Goal: Contribute content: Add original content to the website for others to see

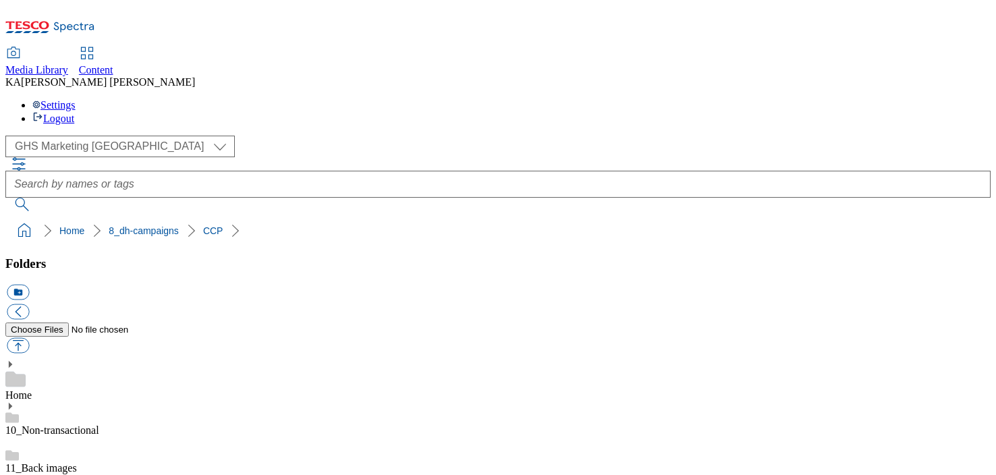
scroll to position [278, 0]
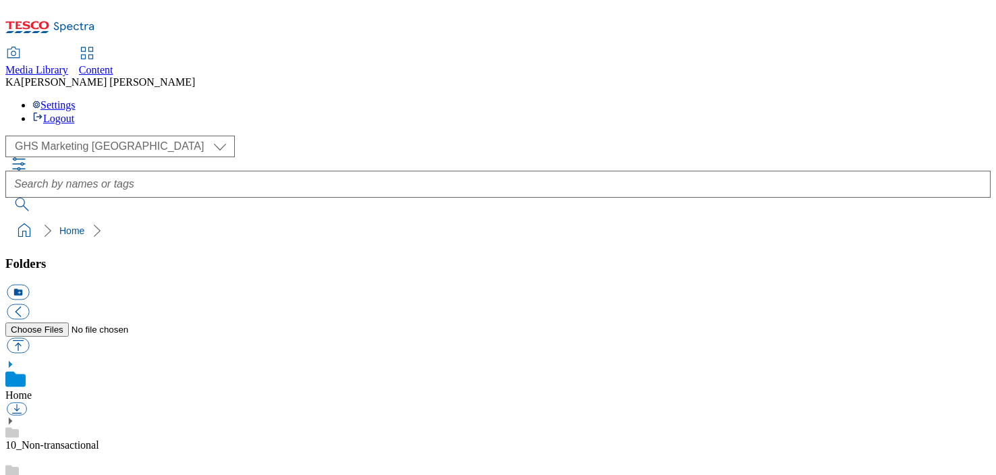
scroll to position [182, 0]
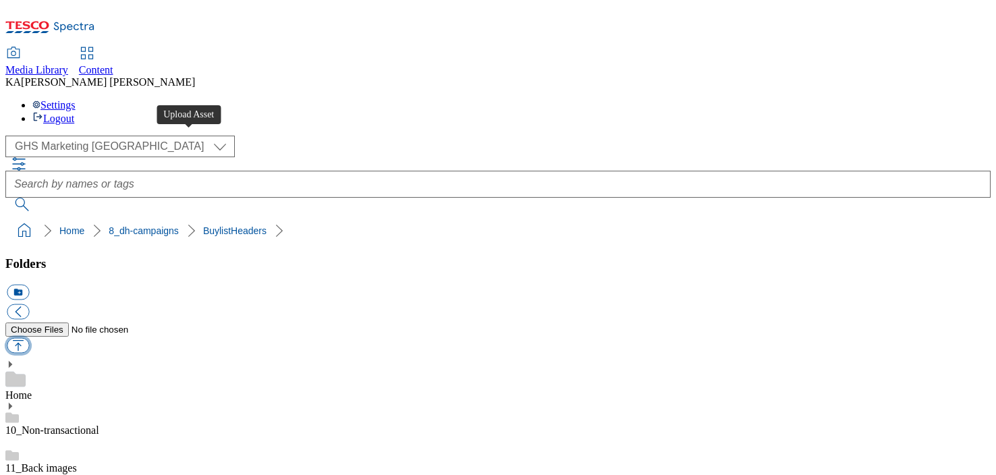
click at [29, 338] on button "button" at bounding box center [18, 346] width 22 height 16
type input "C:\fakepath\1756819830382-ad541284_Yakult_Legobrand_H_1184x333_V3.jpg"
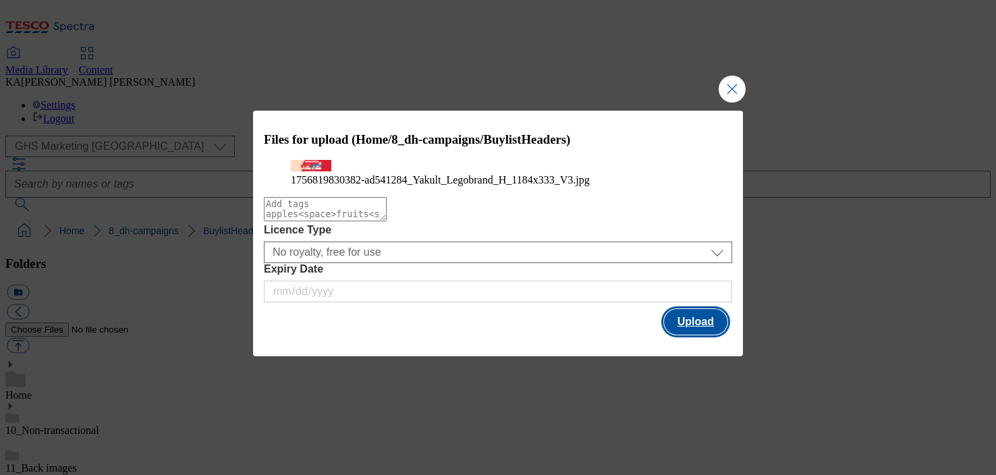
click at [691, 335] on button "Upload" at bounding box center [695, 322] width 63 height 26
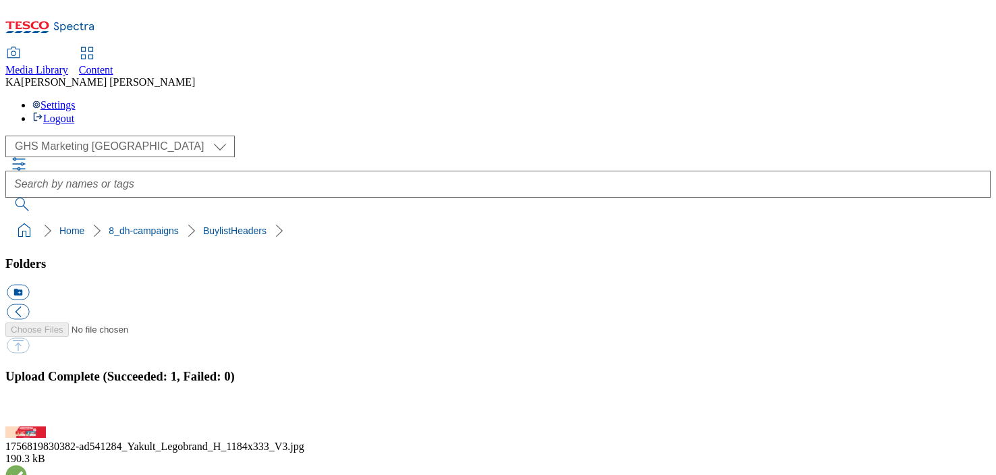
click at [27, 412] on button "button" at bounding box center [17, 418] width 20 height 13
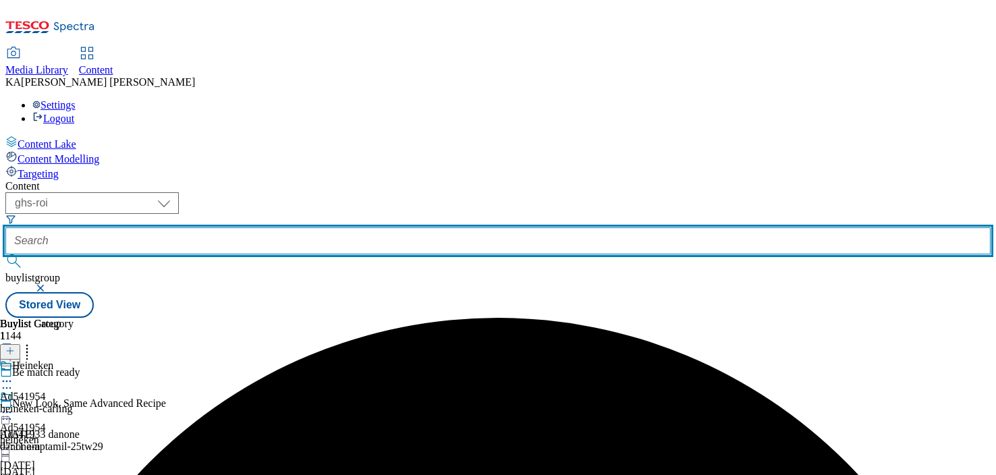
click at [309, 227] on input "text" at bounding box center [498, 240] width 986 height 27
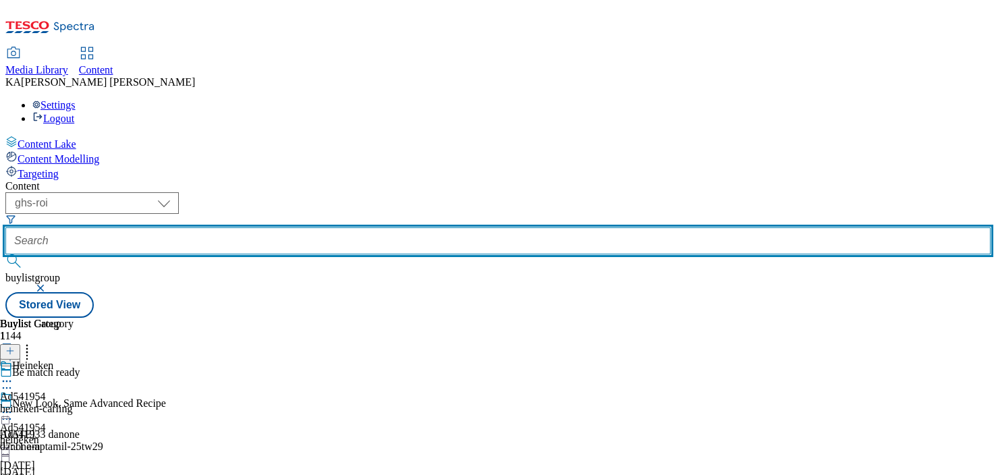
paste input "yakult-flavour-milk-25tw28"
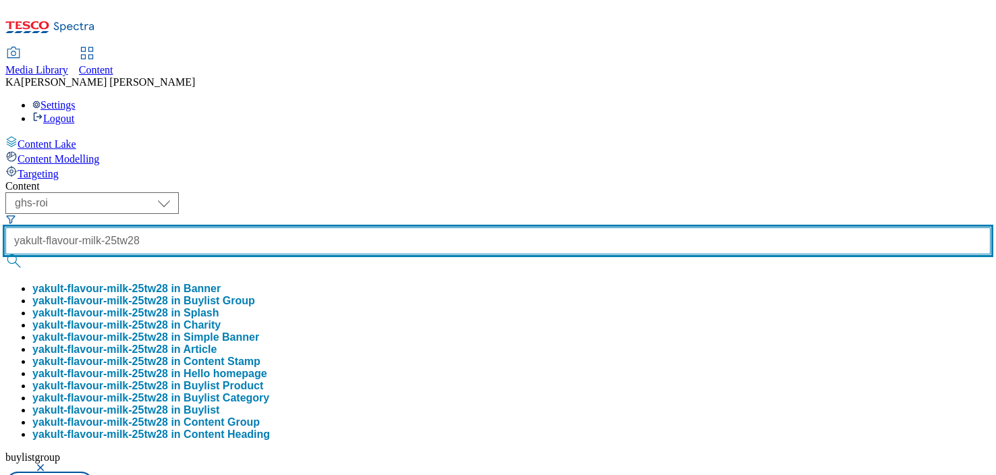
type input "yakult-flavour-milk-25tw28"
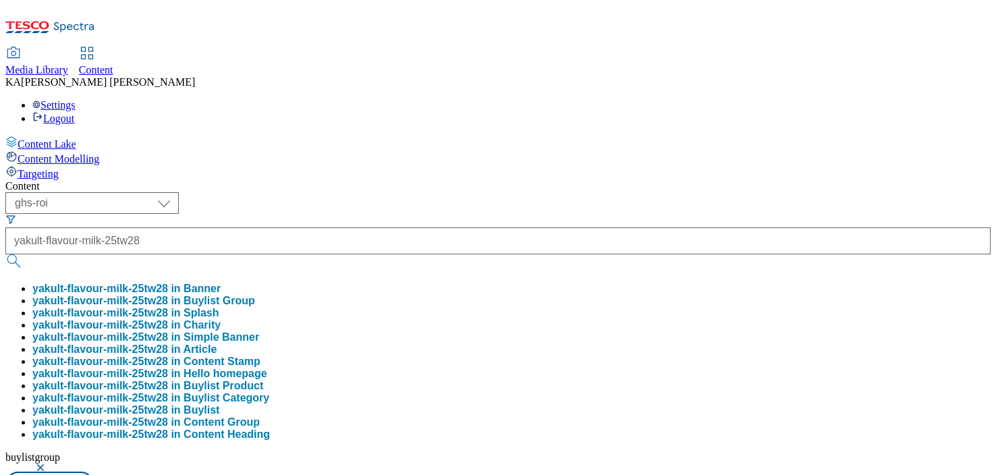
scroll to position [0, 0]
click at [255, 295] on button "yakult-flavour-milk-25tw28 in Buylist Group" at bounding box center [143, 301] width 223 height 12
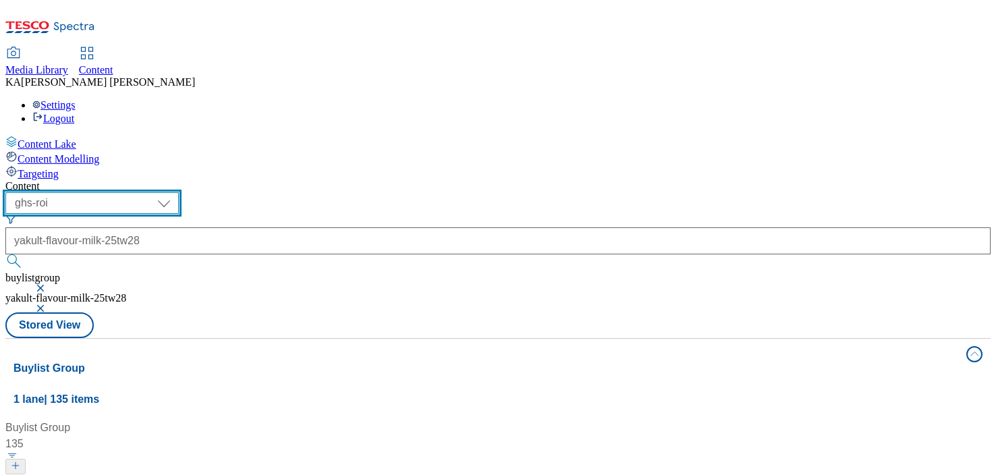
click at [179, 192] on select "ghs-roi ghs-[GEOGRAPHIC_DATA]" at bounding box center [91, 203] width 173 height 22
select select "ghs-[GEOGRAPHIC_DATA]"
click at [176, 192] on select "ghs-roi ghs-[GEOGRAPHIC_DATA]" at bounding box center [91, 203] width 173 height 22
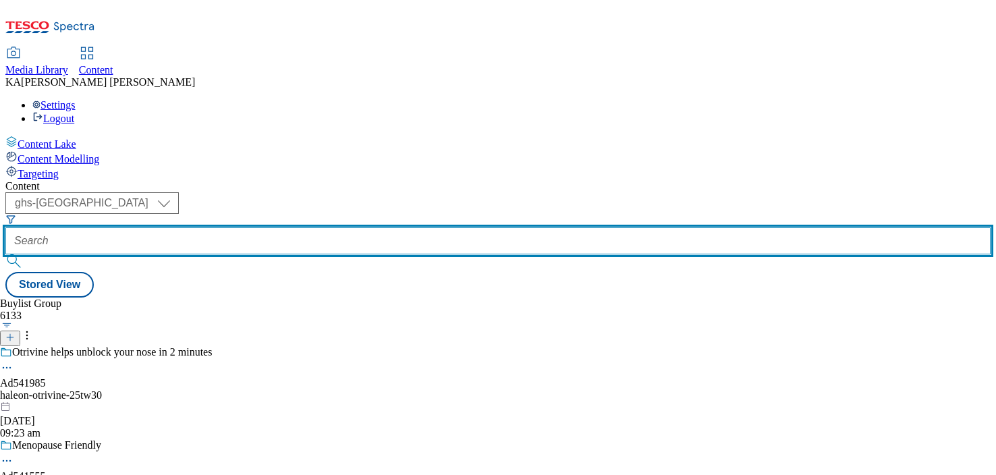
click at [322, 227] on input "text" at bounding box center [498, 240] width 986 height 27
paste input "yakult-flavour-milk-25tw28"
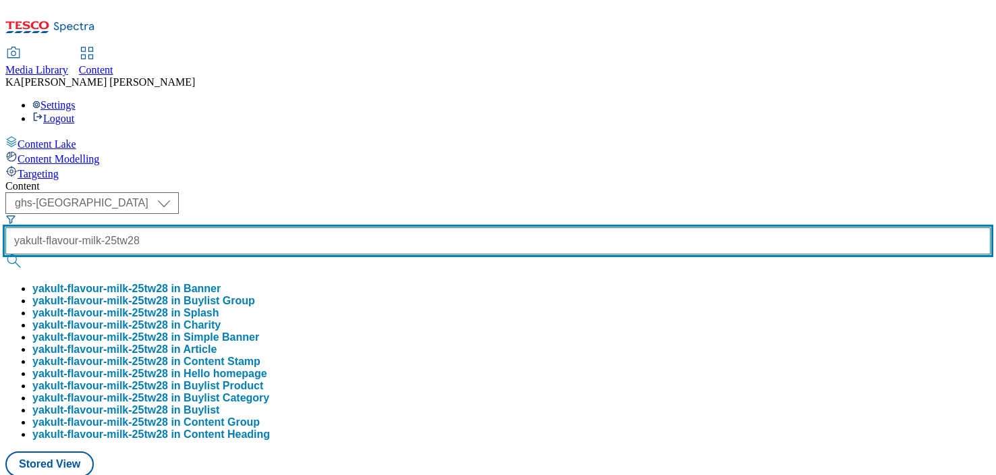
type input "yakult-flavour-milk-25tw28"
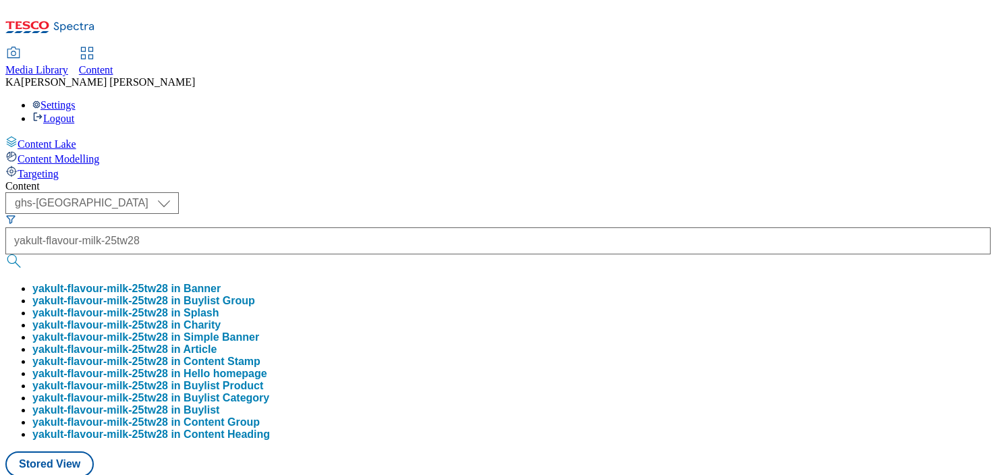
click at [255, 295] on button "yakult-flavour-milk-25tw28 in Buylist Group" at bounding box center [143, 301] width 223 height 12
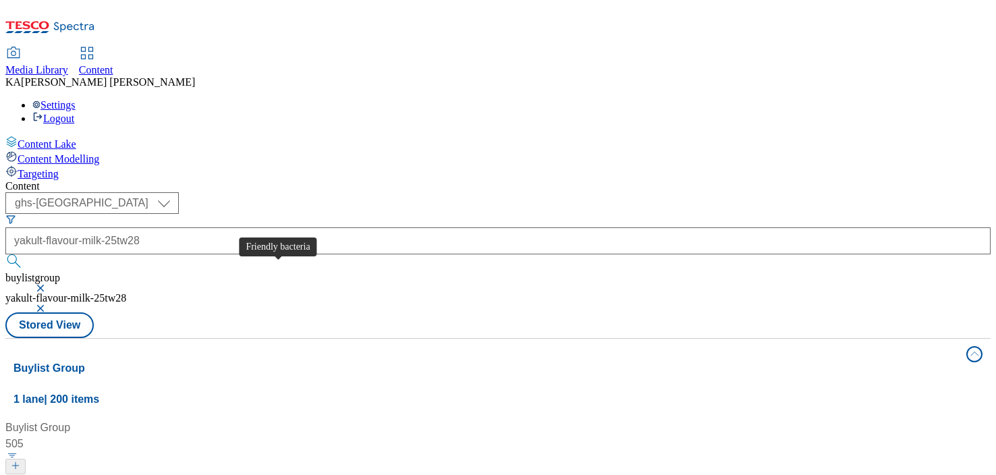
click at [97, 475] on div "Friendly bacteria" at bounding box center [58, 483] width 80 height 16
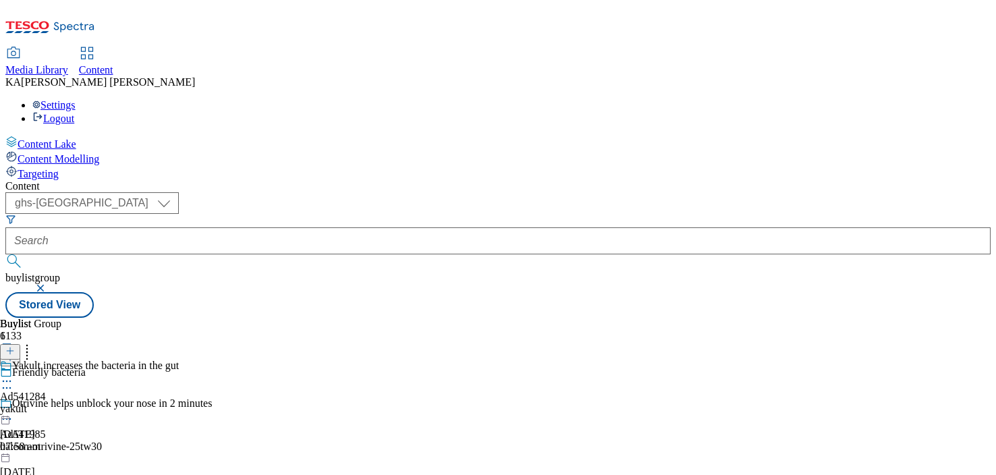
click at [14, 375] on icon at bounding box center [7, 382] width 14 height 14
click at [57, 405] on span "Edit" at bounding box center [50, 410] width 16 height 10
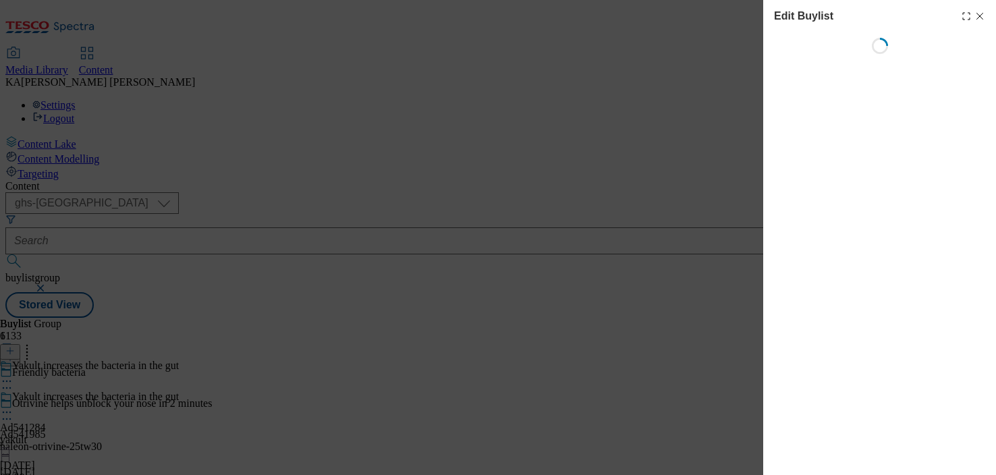
select select "tactical"
select select "supplier funded short term 1-3 weeks"
select select "dunnhumby"
select select "Banner"
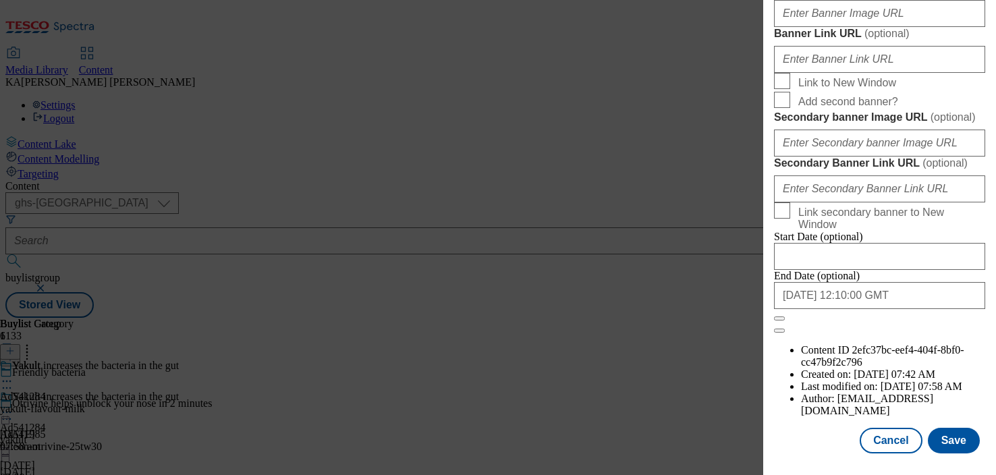
scroll to position [1168, 0]
click at [809, 27] on input "Banner Image URL ( optional )" at bounding box center [879, 13] width 211 height 27
paste input "[URL][DOMAIN_NAME]"
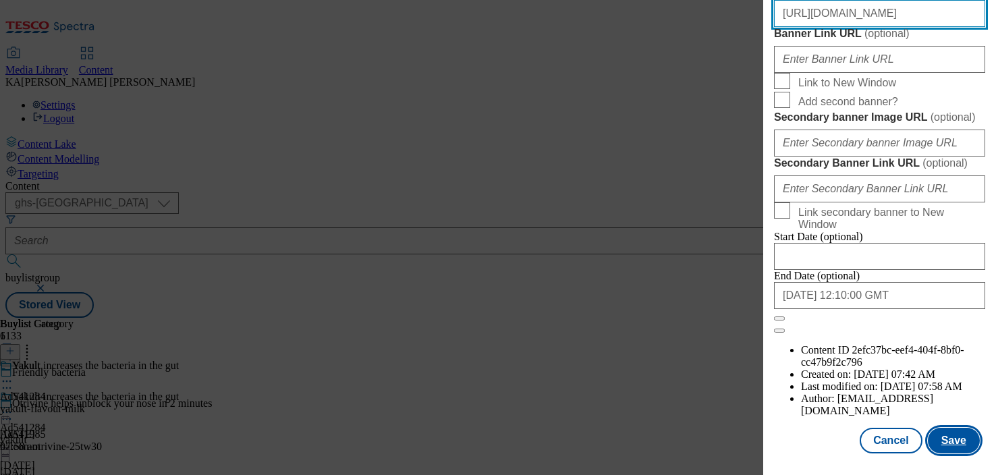
type input "[URL][DOMAIN_NAME]"
click at [946, 438] on button "Save" at bounding box center [954, 441] width 52 height 26
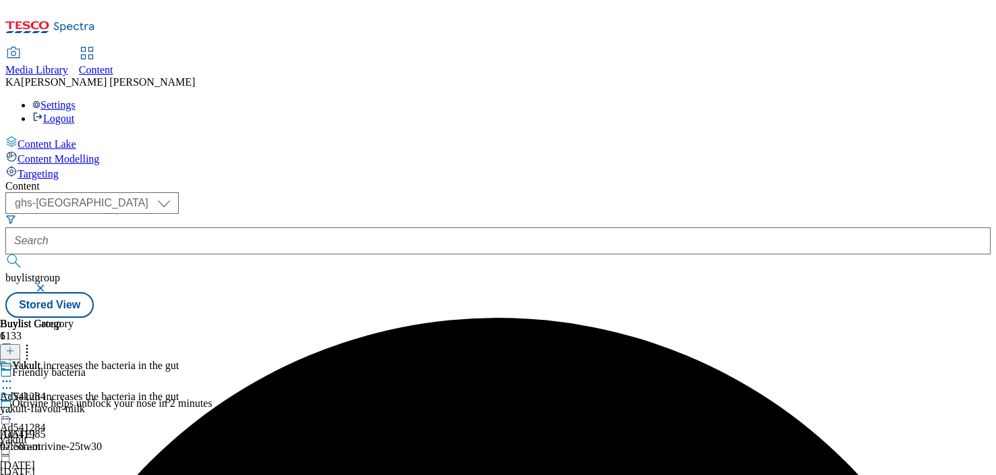
click at [14, 406] on icon at bounding box center [7, 413] width 14 height 14
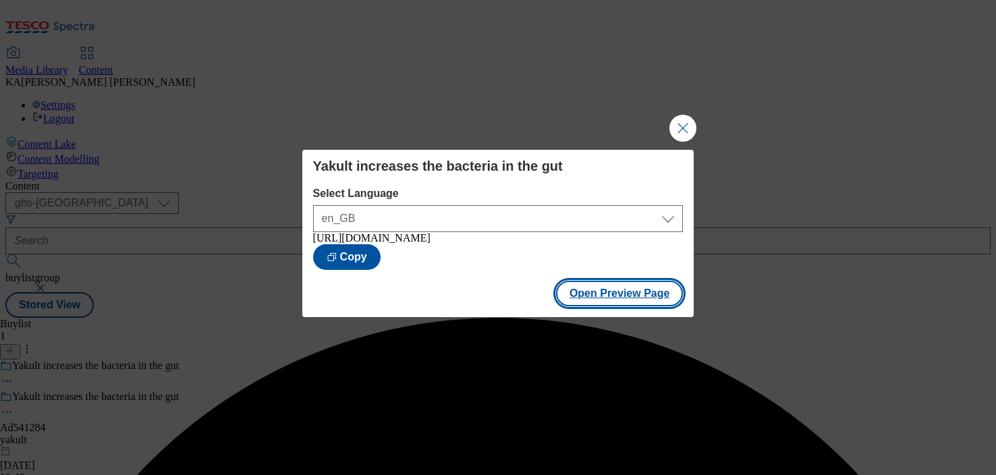
click at [595, 297] on button "Open Preview Page" at bounding box center [620, 294] width 128 height 26
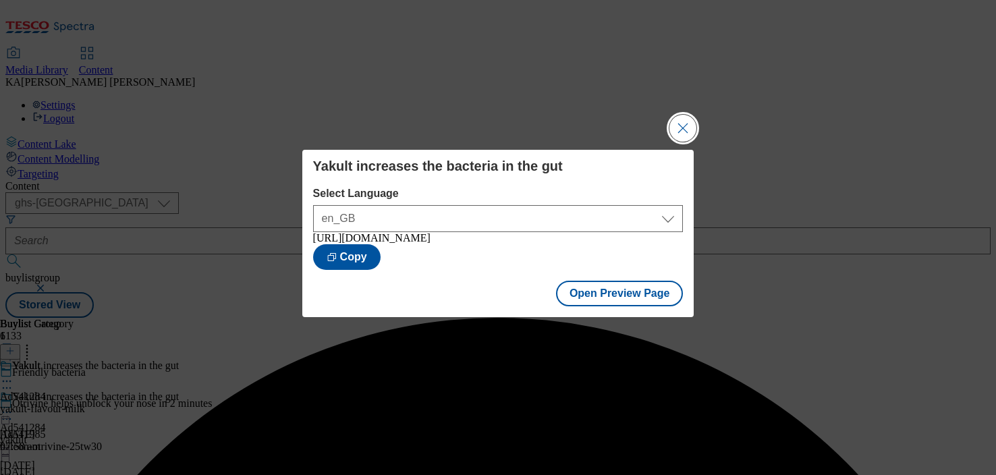
click at [672, 123] on button "Close Modal" at bounding box center [683, 128] width 27 height 27
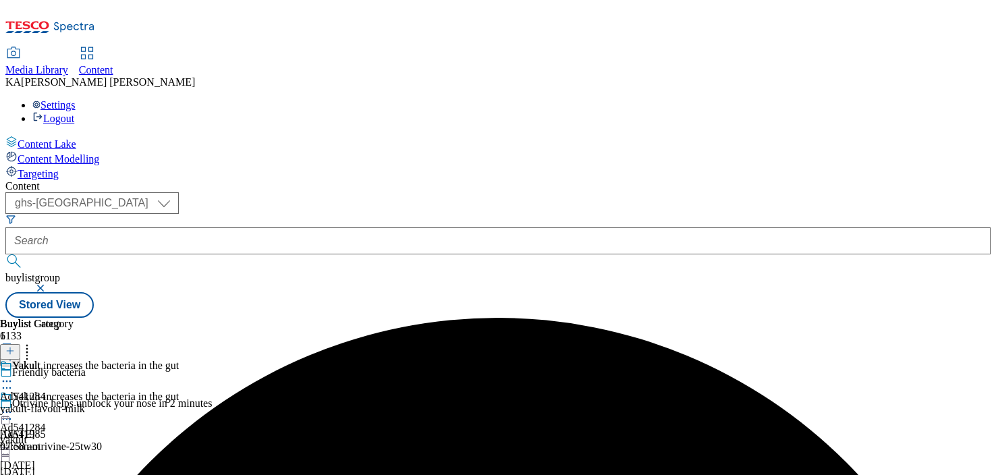
click at [5, 412] on circle at bounding box center [4, 413] width 2 height 2
